Goal: Communication & Community: Answer question/provide support

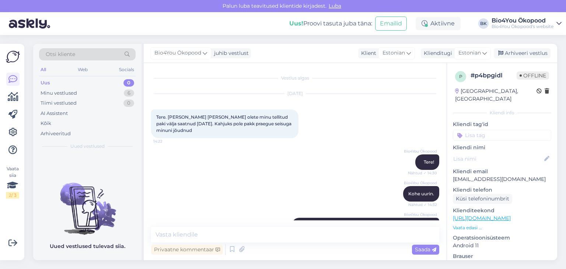
scroll to position [684, 0]
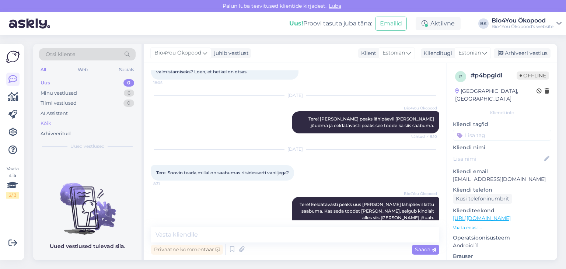
click at [53, 126] on div "Kõik" at bounding box center [87, 123] width 97 height 10
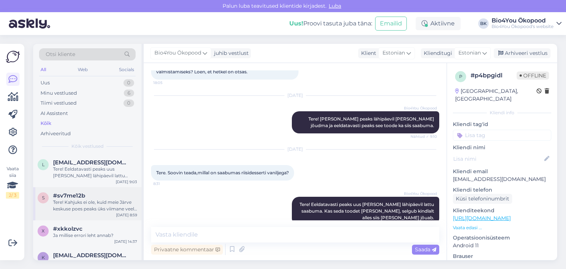
click at [84, 202] on div "Tere! Kahjuks ei ole, kuid meie Järve keskuse poes peaks üks viimane veel alles…" at bounding box center [95, 205] width 84 height 13
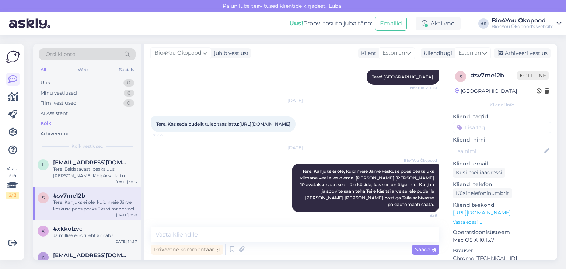
scroll to position [92, 0]
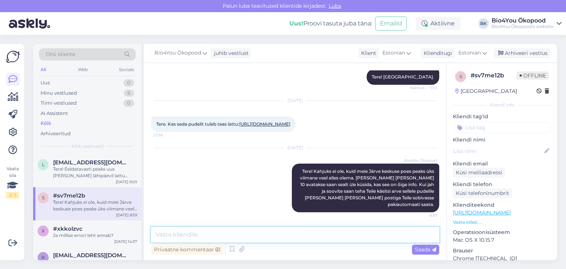
click at [289, 232] on textarea at bounding box center [295, 234] width 288 height 15
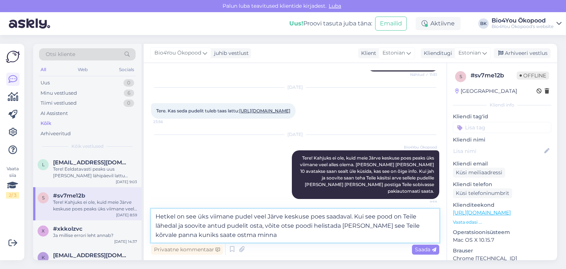
click at [340, 227] on textarea "Hetkel on see üks viimane pudel veel Järve keskuse poes saadaval. Kui see pood …" at bounding box center [295, 226] width 288 height 34
paste textarea "677 8211"
click at [309, 236] on textarea "Hetkel on see üks viimane pudel veel Järve keskuse poes saadaval. Kui see pood …" at bounding box center [295, 226] width 288 height 34
type textarea "Hetkel on see üks viimane pudel veel Järve keskuse poes saadaval. Kui see pood …"
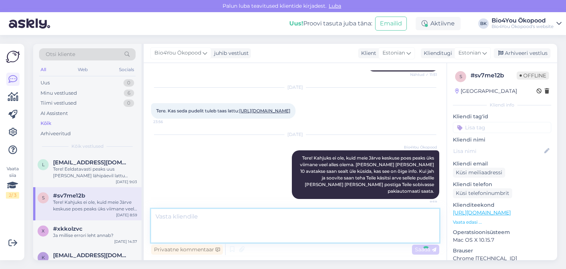
scroll to position [143, 0]
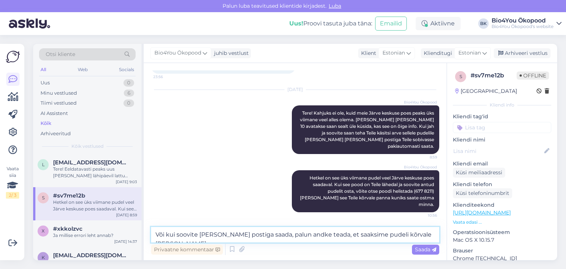
click at [376, 235] on textarea "Või kui soovite [PERSON_NAME] postiga saada, palun andke teada, et saaksime pud…" at bounding box center [295, 234] width 288 height 15
click at [436, 236] on textarea "Või kui soovite [PERSON_NAME] postiga saada, palun andke teada, et saaksime pud…" at bounding box center [295, 234] width 288 height 15
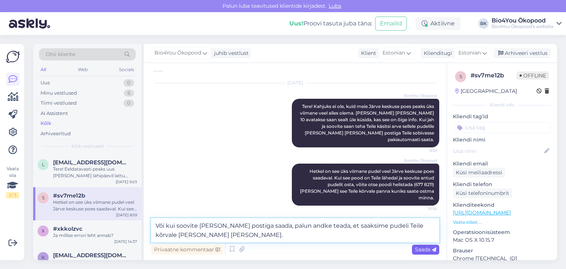
type textarea "Või kui soovite [PERSON_NAME] postiga saada, palun andke teada, et saaksime pud…"
click at [426, 249] on span "Saada" at bounding box center [425, 249] width 21 height 7
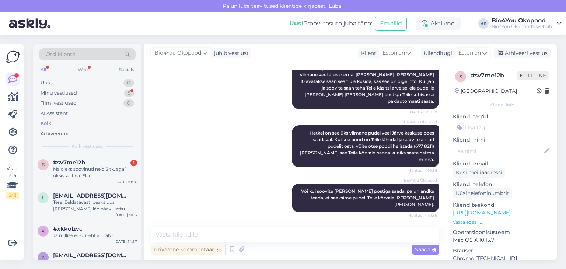
scroll to position [220, 0]
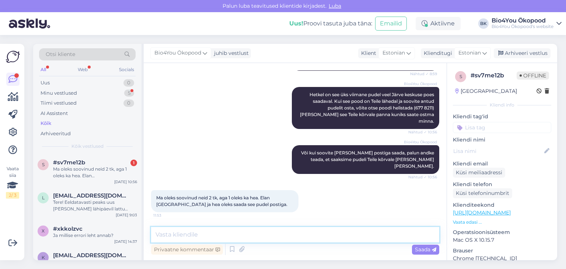
click at [186, 233] on textarea at bounding box center [295, 234] width 288 height 15
click at [206, 235] on textarea at bounding box center [295, 234] width 288 height 15
type textarea "Selleks, et Teile arve teha, [PERSON_NAME] nime."
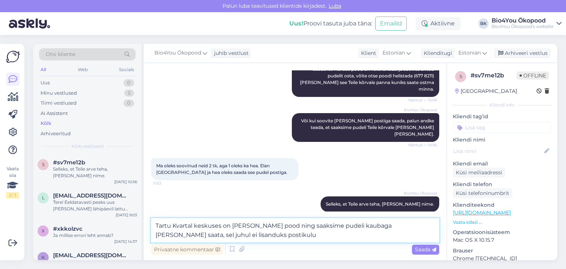
type textarea "Tartu Kvartal keskuses on [PERSON_NAME] pood ning saaksime pudeli kaubaga [PERS…"
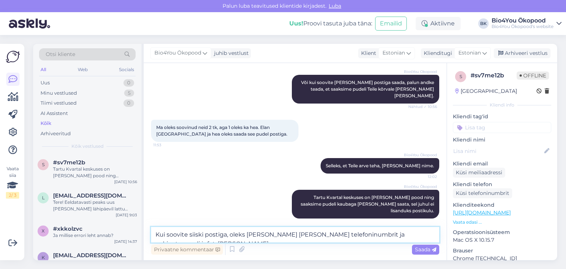
scroll to position [299, 0]
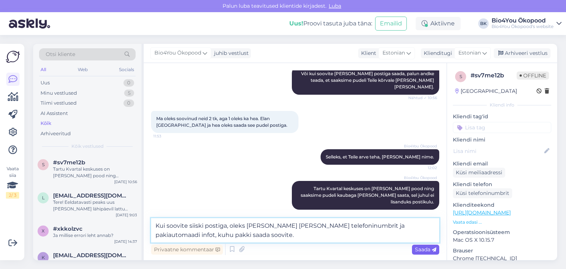
type textarea "Kui soovite siiski postiga, oleks [PERSON_NAME] [PERSON_NAME] telefoninumbrit j…"
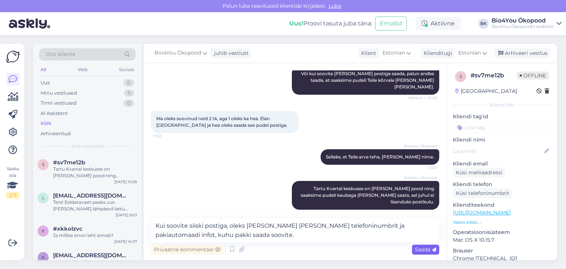
click at [419, 249] on span "Saada" at bounding box center [425, 249] width 21 height 7
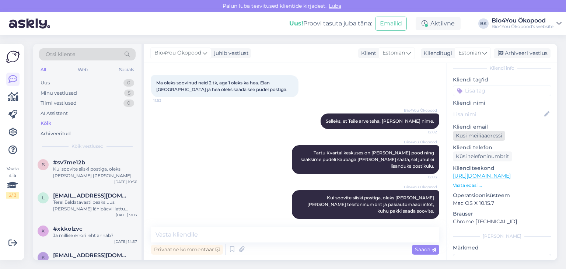
scroll to position [0, 0]
